Goal: Navigation & Orientation: Find specific page/section

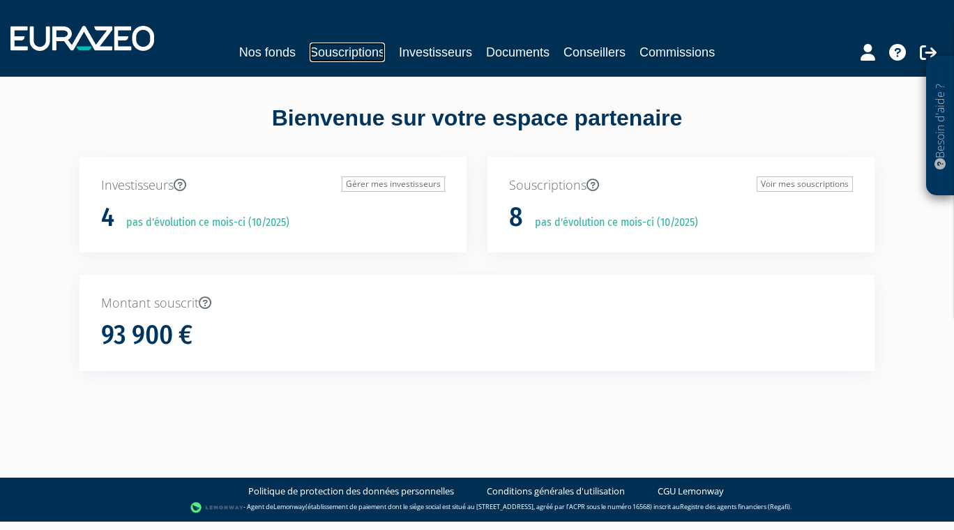
click at [350, 49] on link "Souscriptions" at bounding box center [347, 53] width 75 height 20
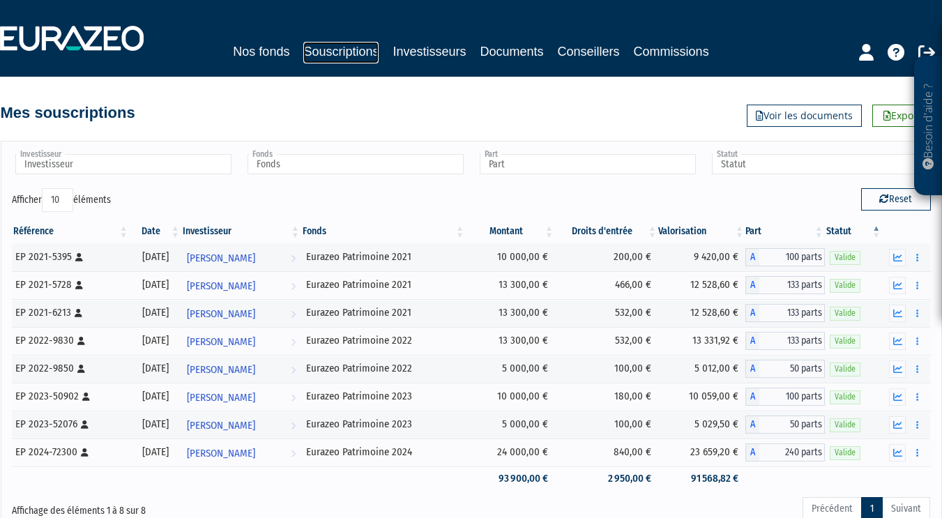
click at [337, 47] on link "Souscriptions" at bounding box center [340, 53] width 75 height 22
click at [262, 48] on link "Nos fonds" at bounding box center [261, 52] width 57 height 20
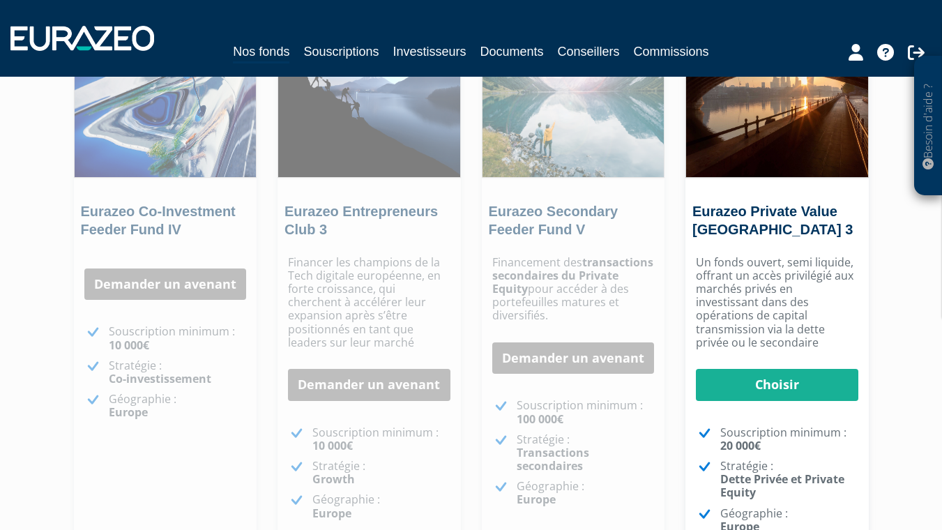
scroll to position [181, 0]
